Goal: Information Seeking & Learning: Learn about a topic

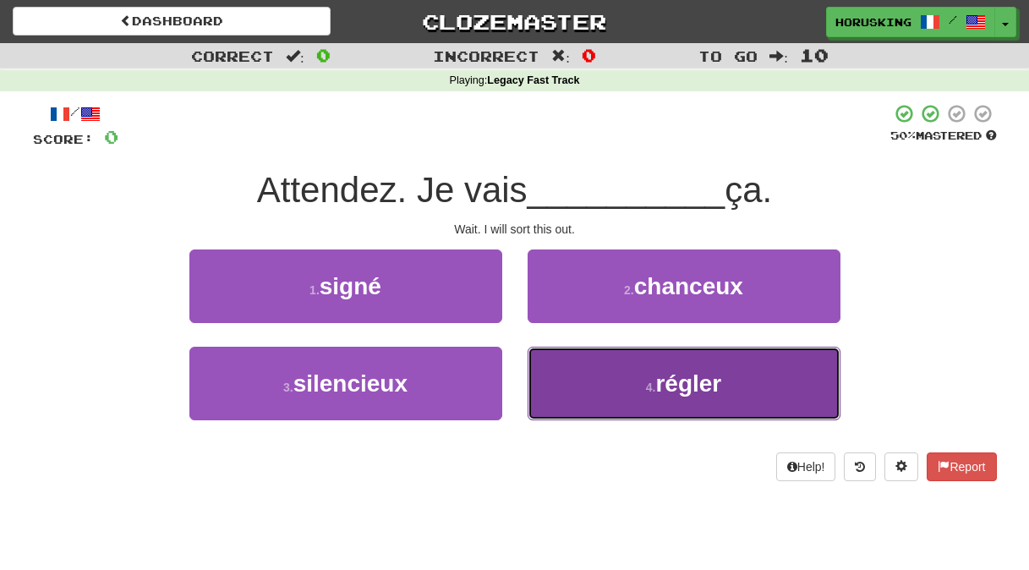
click at [608, 391] on button "4 . régler" at bounding box center [684, 384] width 313 height 74
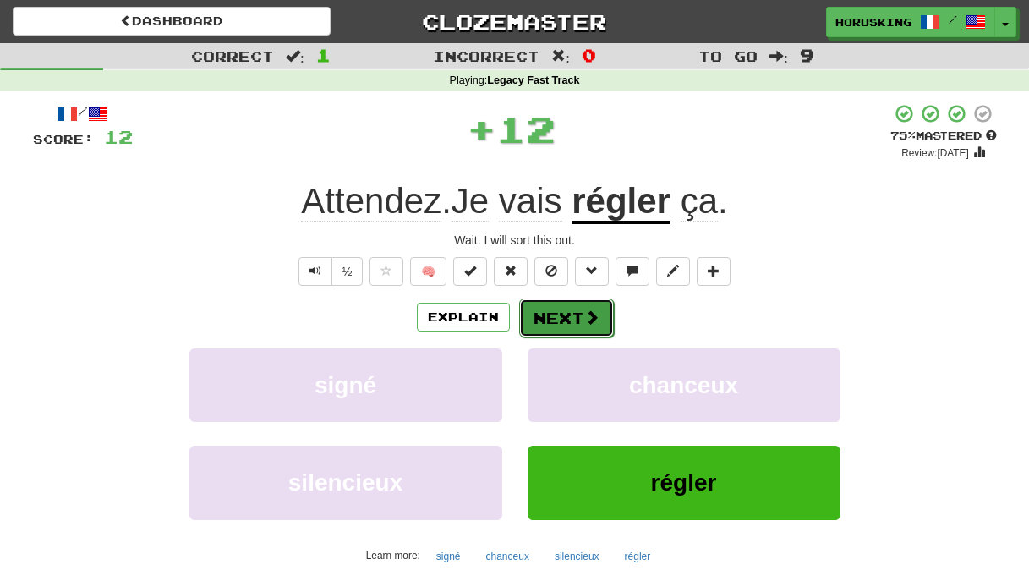
click at [557, 311] on button "Next" at bounding box center [566, 318] width 95 height 39
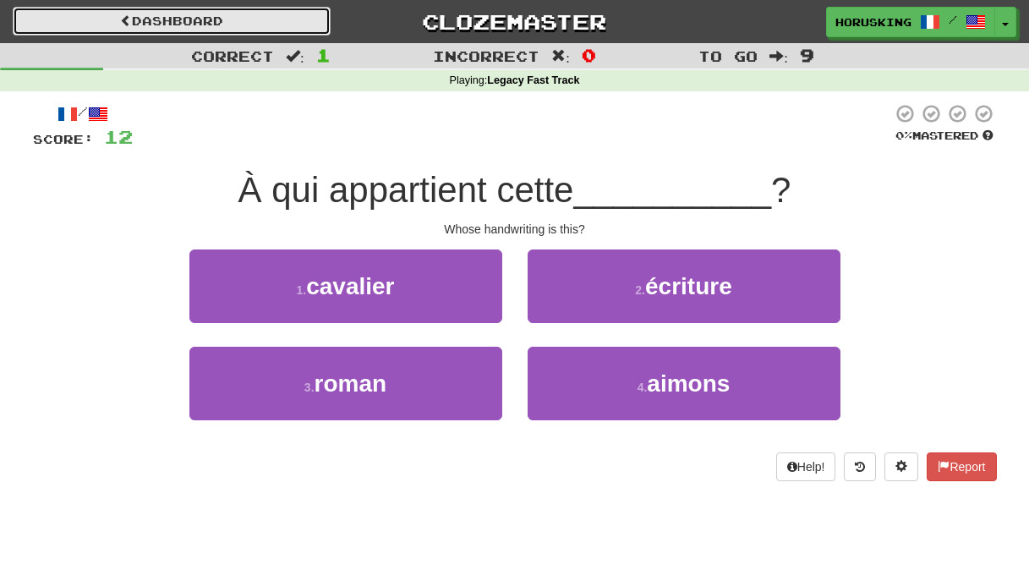
click at [175, 8] on link "Dashboard" at bounding box center [172, 21] width 318 height 29
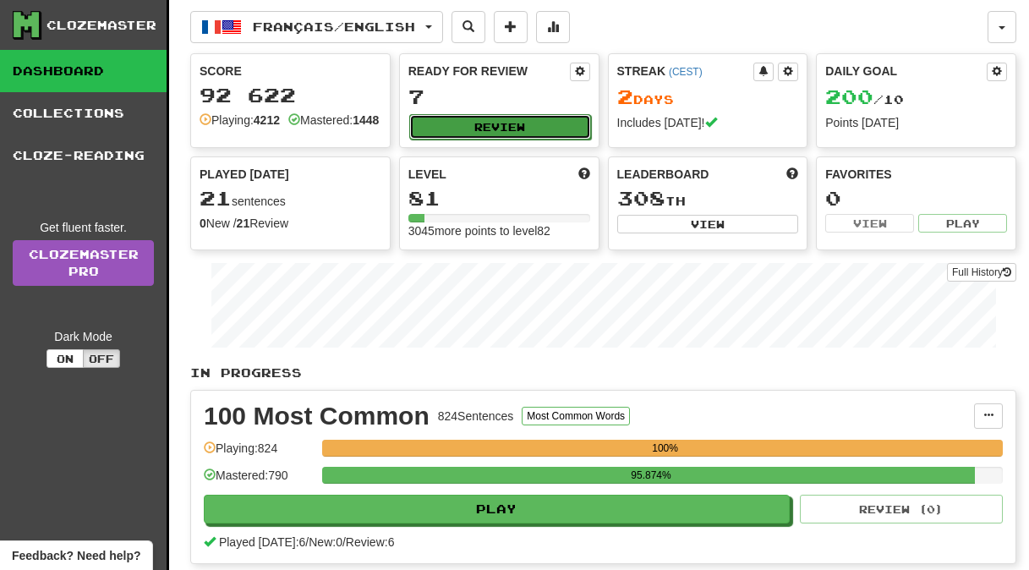
click at [449, 124] on button "Review" at bounding box center [500, 126] width 182 height 25
select select "**"
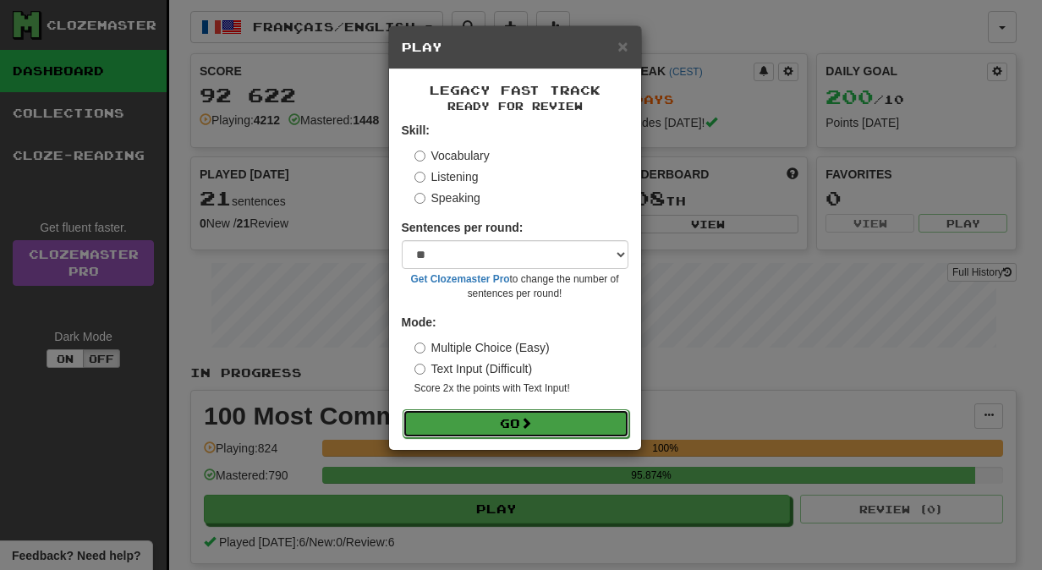
click at [553, 411] on button "Go" at bounding box center [516, 423] width 227 height 29
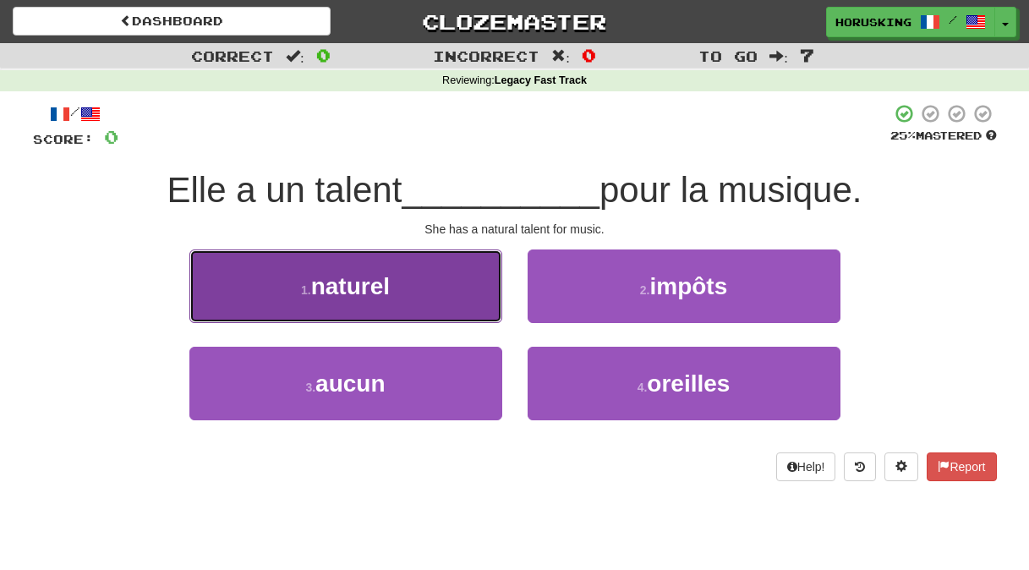
click at [346, 274] on span "naturel" at bounding box center [350, 286] width 79 height 26
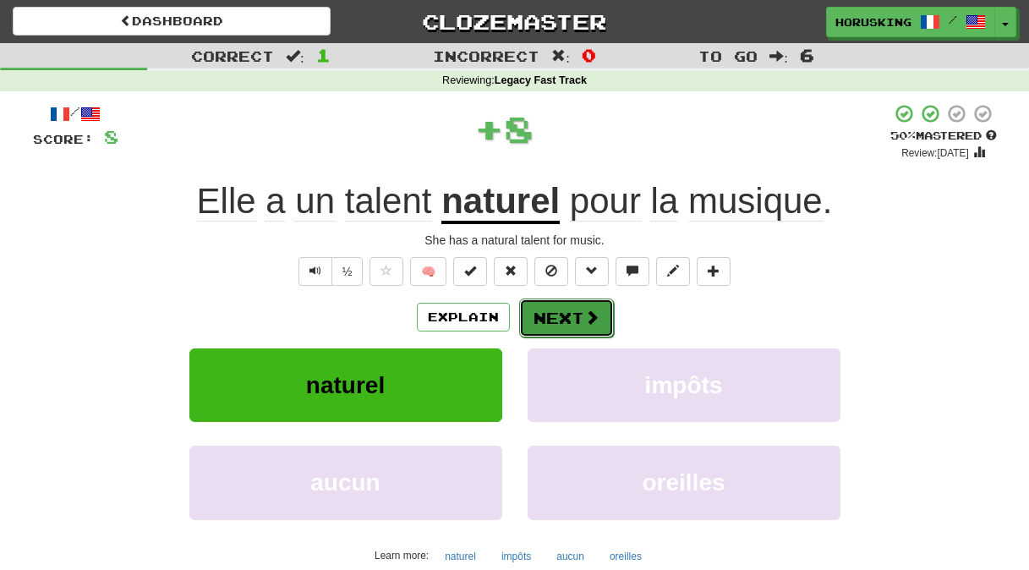
click at [541, 322] on button "Next" at bounding box center [566, 318] width 95 height 39
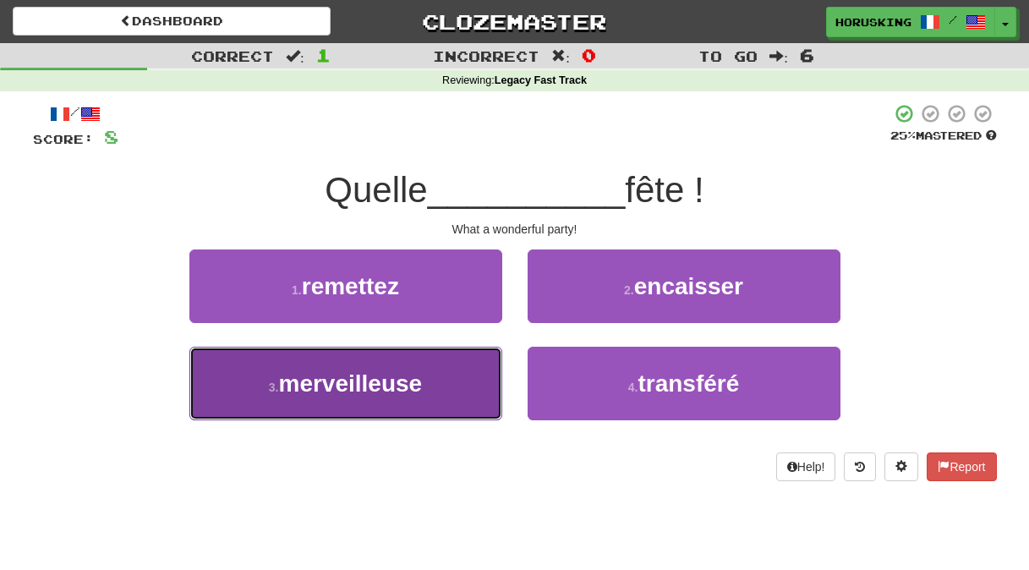
click at [408, 378] on span "merveilleuse" at bounding box center [351, 383] width 144 height 26
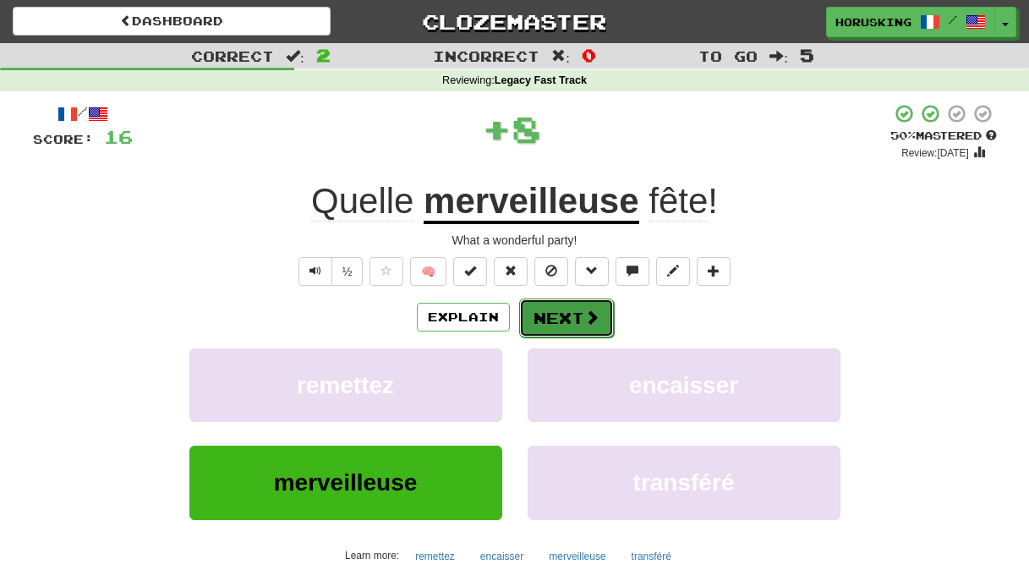
click at [576, 310] on button "Next" at bounding box center [566, 318] width 95 height 39
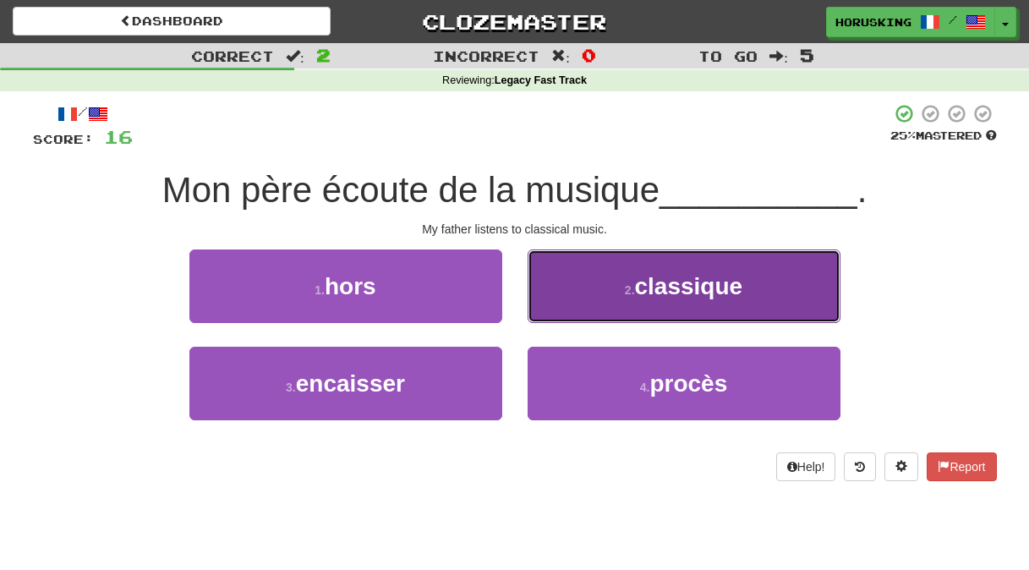
click at [608, 286] on button "2 . classique" at bounding box center [684, 286] width 313 height 74
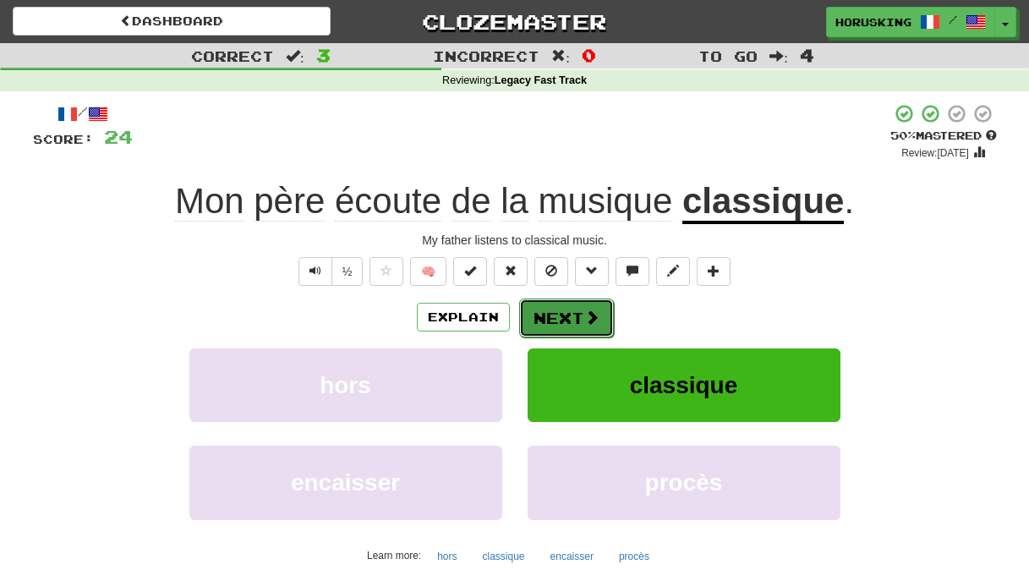
click at [591, 313] on span at bounding box center [591, 317] width 15 height 15
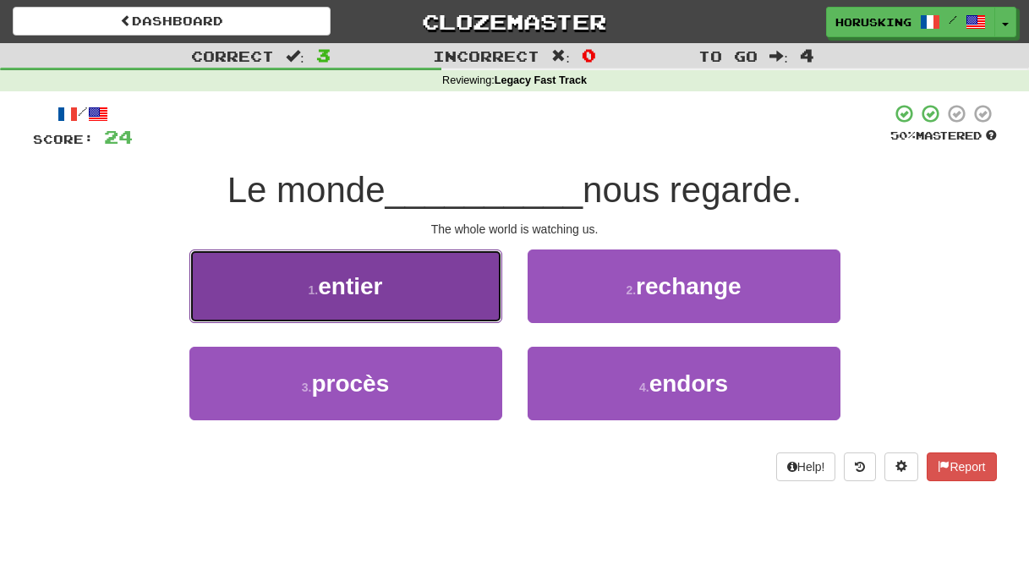
click at [433, 274] on button "1 . entier" at bounding box center [345, 286] width 313 height 74
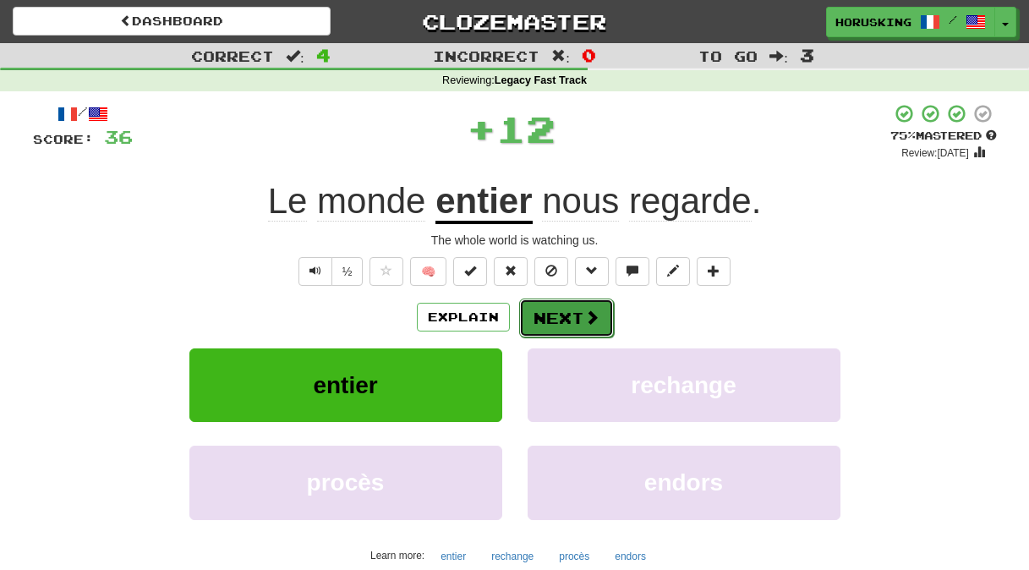
click at [552, 321] on button "Next" at bounding box center [566, 318] width 95 height 39
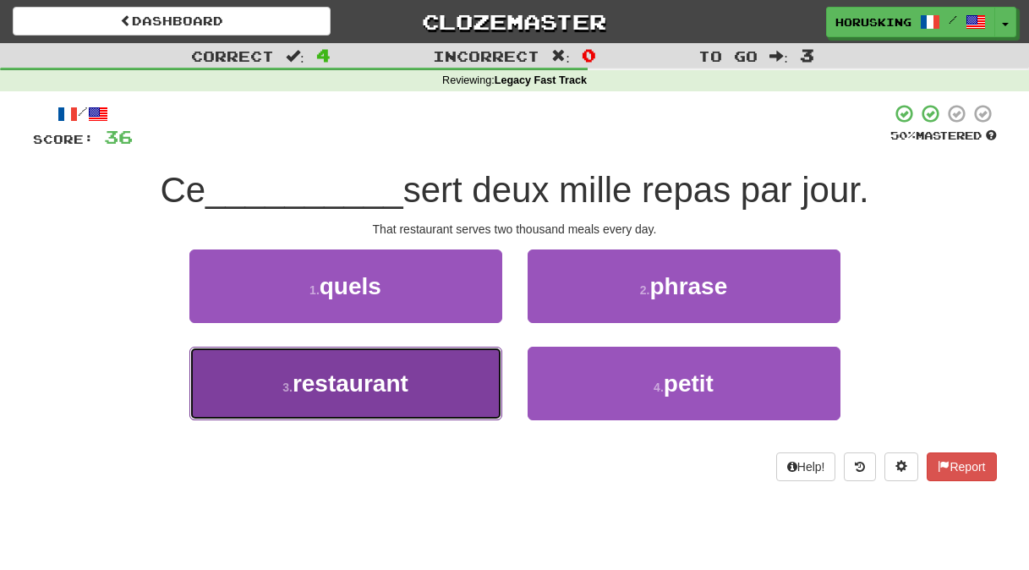
click at [434, 369] on button "3 . restaurant" at bounding box center [345, 384] width 313 height 74
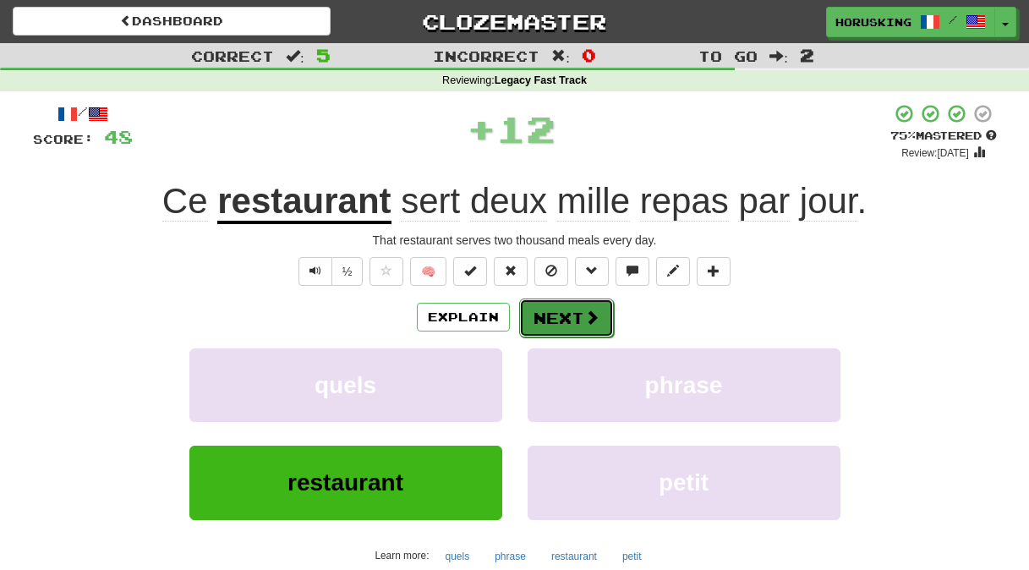
click at [589, 327] on button "Next" at bounding box center [566, 318] width 95 height 39
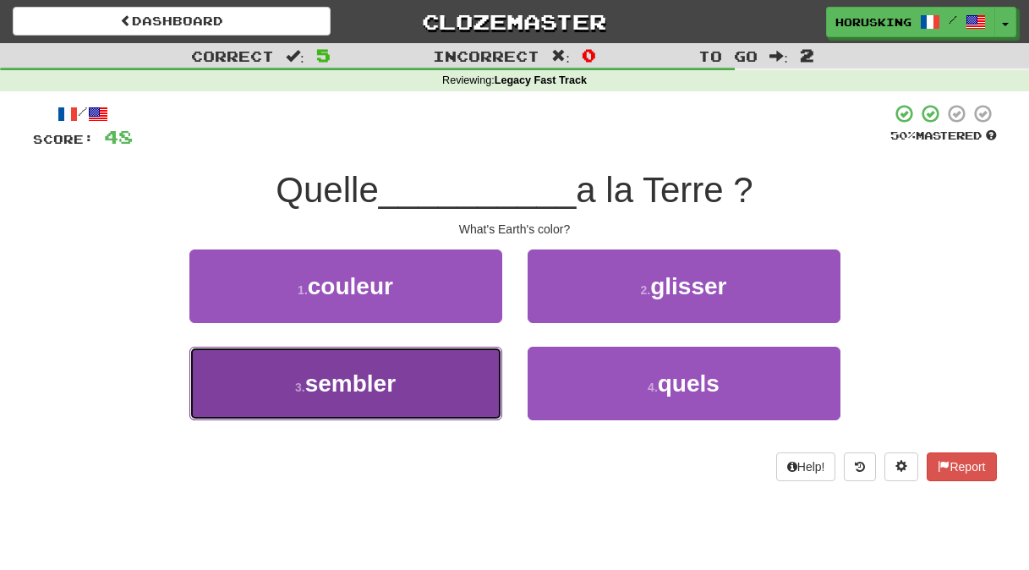
click at [395, 394] on span "sembler" at bounding box center [350, 383] width 90 height 26
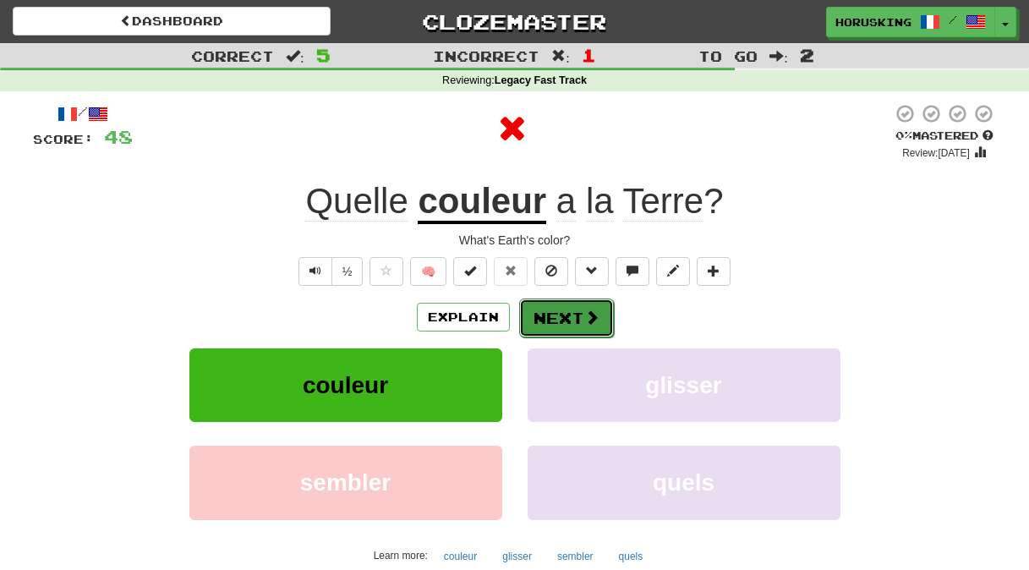
click at [543, 311] on button "Next" at bounding box center [566, 318] width 95 height 39
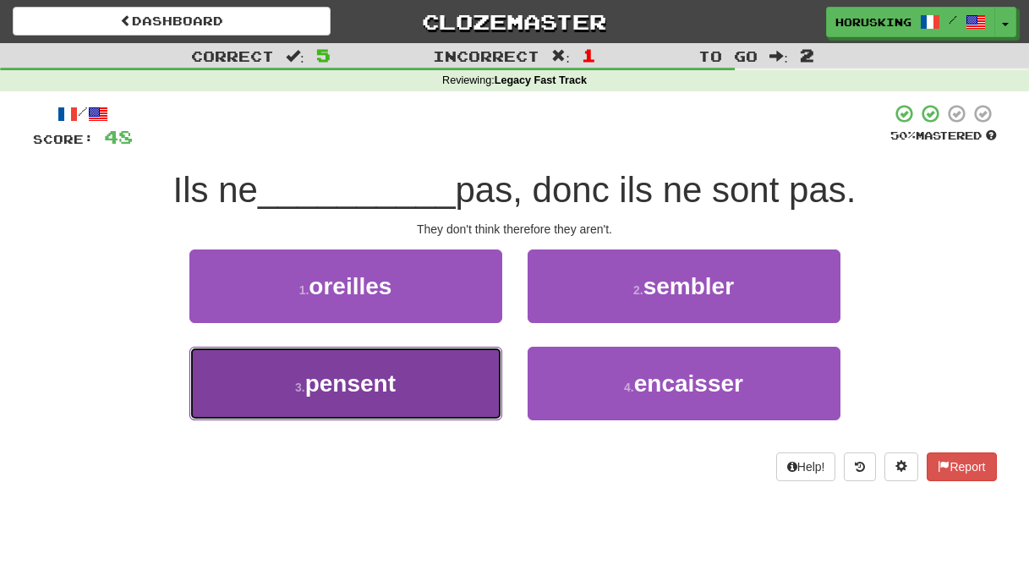
click at [432, 401] on button "3 . pensent" at bounding box center [345, 384] width 313 height 74
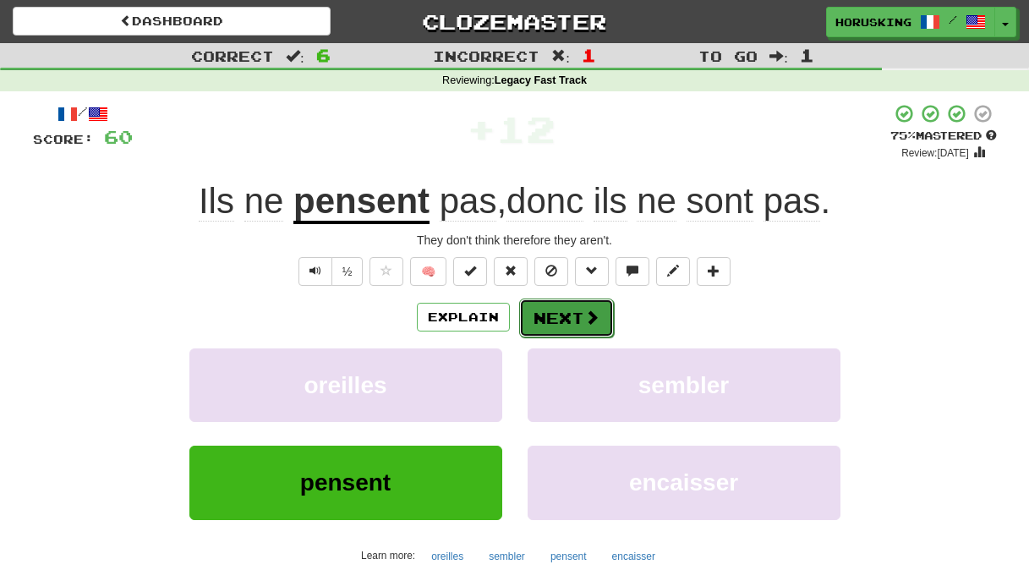
click at [586, 310] on span at bounding box center [591, 317] width 15 height 15
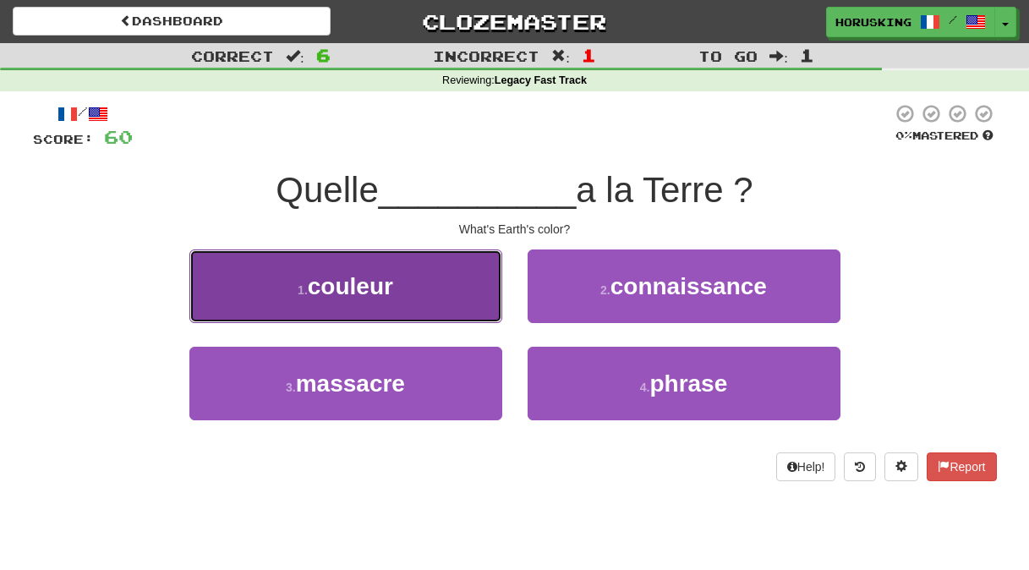
click at [444, 294] on button "1 . couleur" at bounding box center [345, 286] width 313 height 74
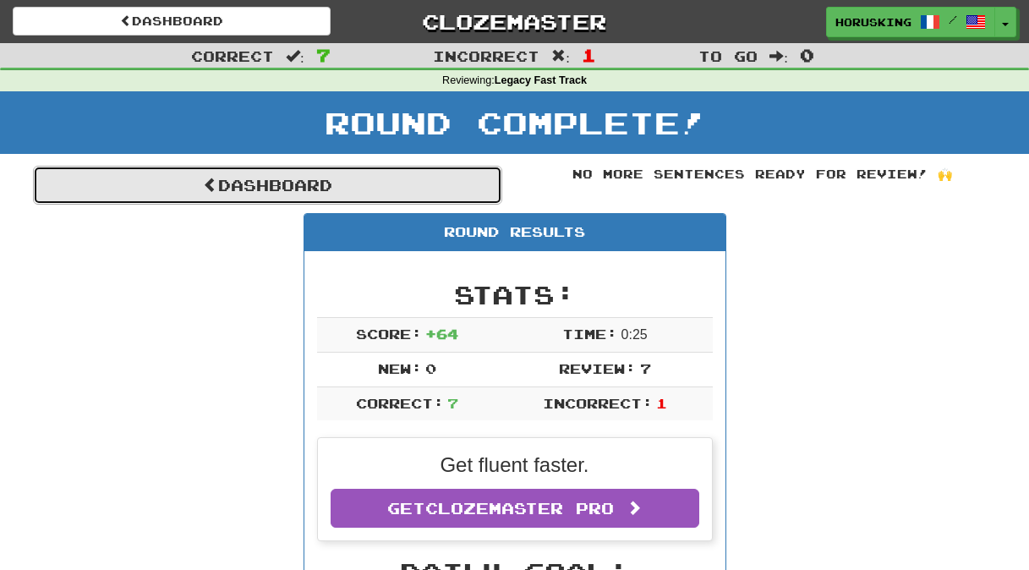
click at [244, 171] on link "Dashboard" at bounding box center [267, 185] width 469 height 39
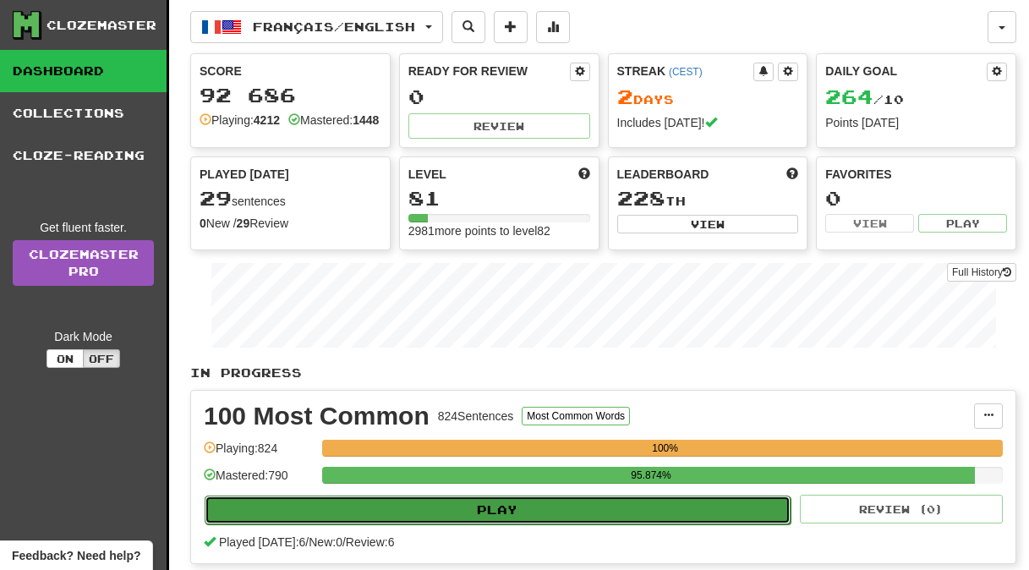
click at [547, 521] on button "Play" at bounding box center [498, 510] width 586 height 29
select select "**"
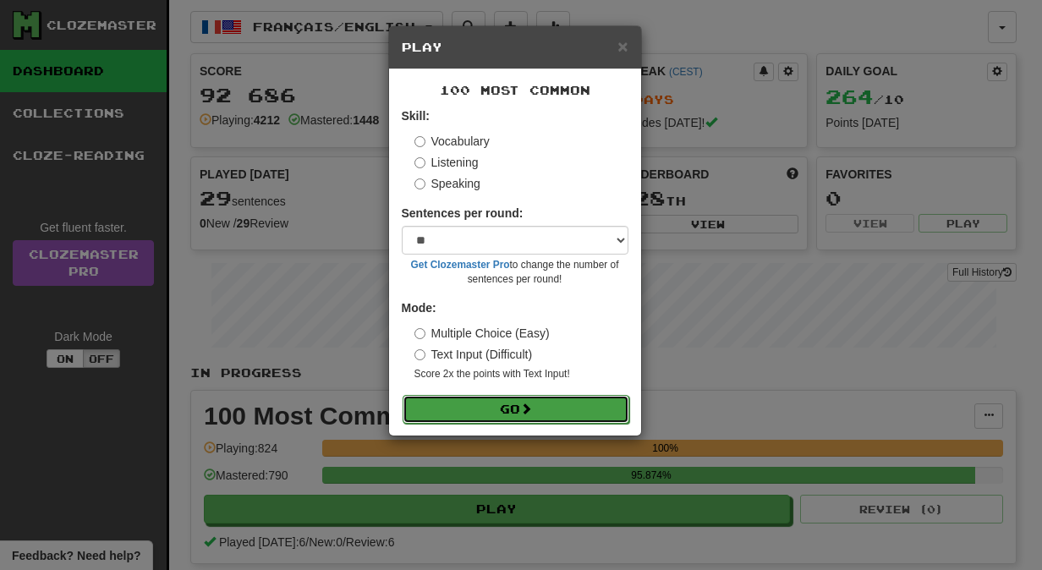
click at [570, 397] on button "Go" at bounding box center [516, 409] width 227 height 29
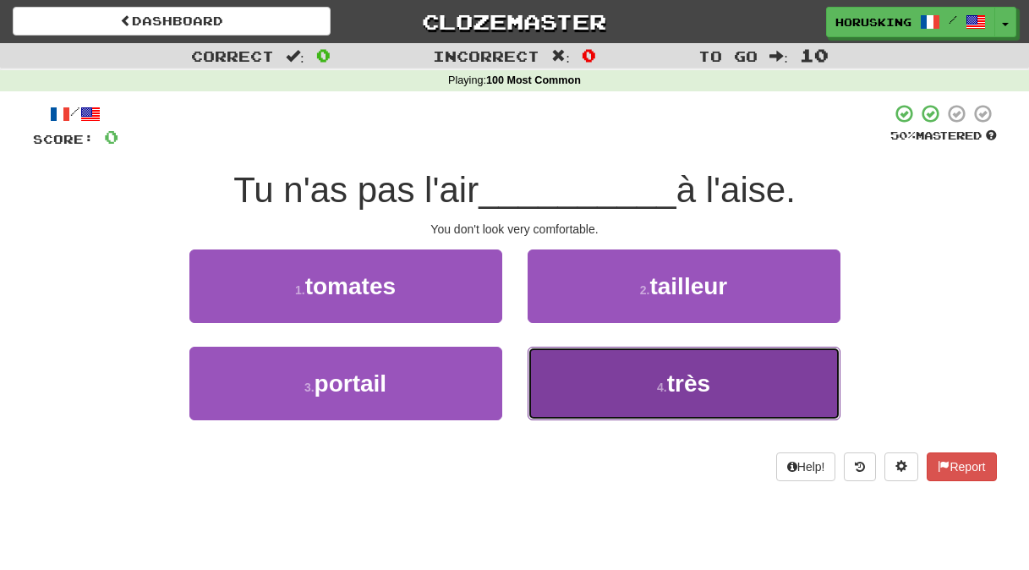
click at [615, 402] on button "4 . très" at bounding box center [684, 384] width 313 height 74
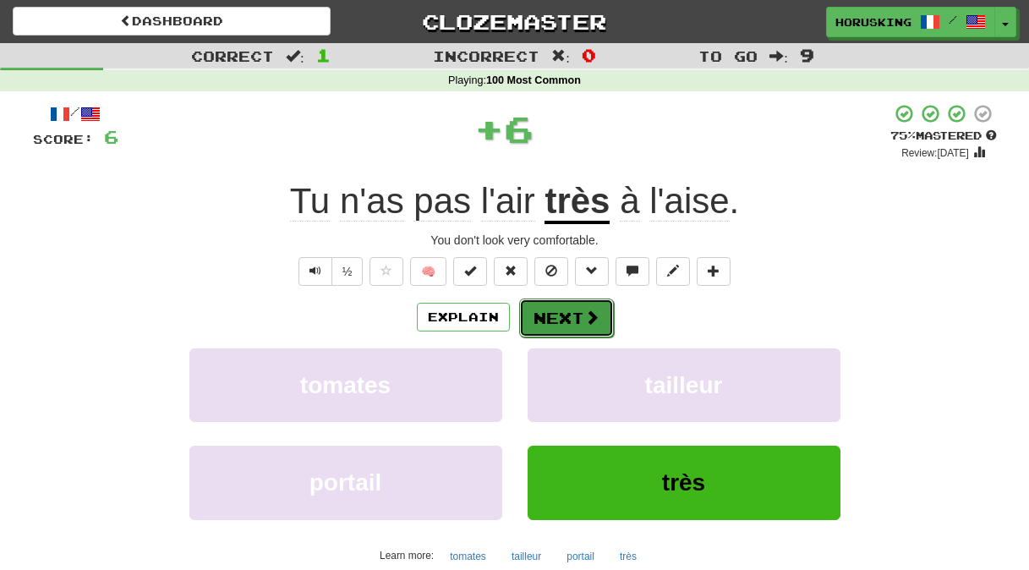
click at [520, 311] on button "Next" at bounding box center [566, 318] width 95 height 39
